Goal: Information Seeking & Learning: Learn about a topic

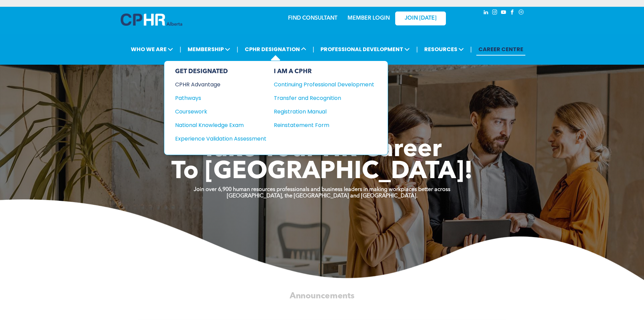
click at [213, 80] on div "CPHR Advantage" at bounding box center [216, 84] width 82 height 8
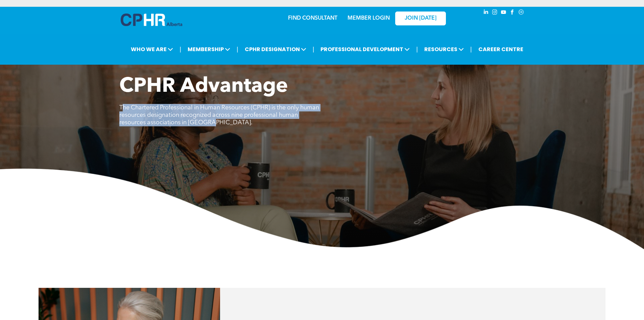
drag, startPoint x: 121, startPoint y: 108, endPoint x: 247, endPoint y: 123, distance: 126.7
click at [247, 123] on p "The Chartered Professional in Human Resources (CPHR) is the only human resource…" at bounding box center [220, 115] width 203 height 22
copy span "he Chartered Professional in Human Resources (CPHR) is the only human resources…"
